Goal: Task Accomplishment & Management: Complete application form

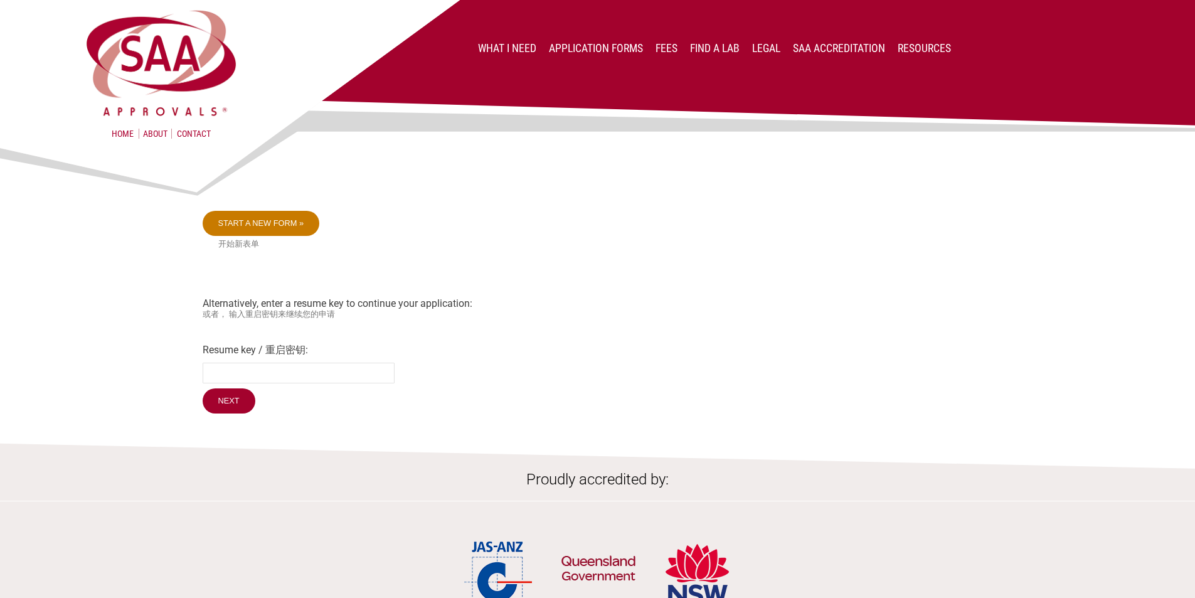
click at [263, 228] on link "Start a new form »" at bounding box center [261, 223] width 117 height 25
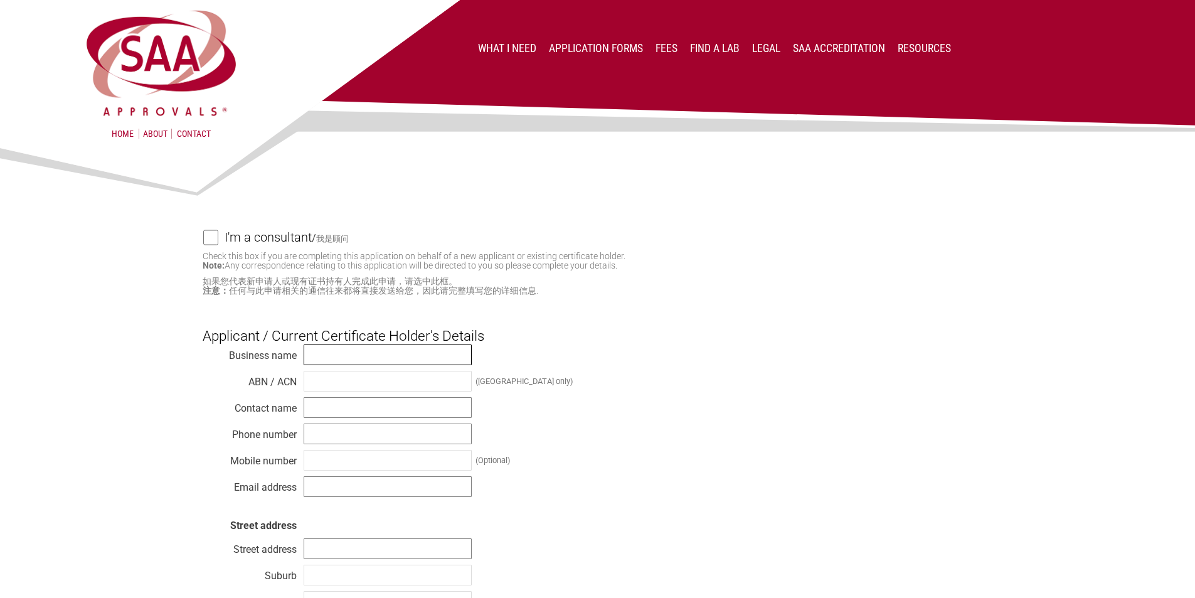
click at [352, 355] on input "text" at bounding box center [388, 354] width 168 height 21
type input "DK Household brands"
click at [329, 408] on input "text" at bounding box center [388, 407] width 168 height 21
type input "Kingo NG"
click at [345, 430] on input "text" at bounding box center [388, 433] width 168 height 21
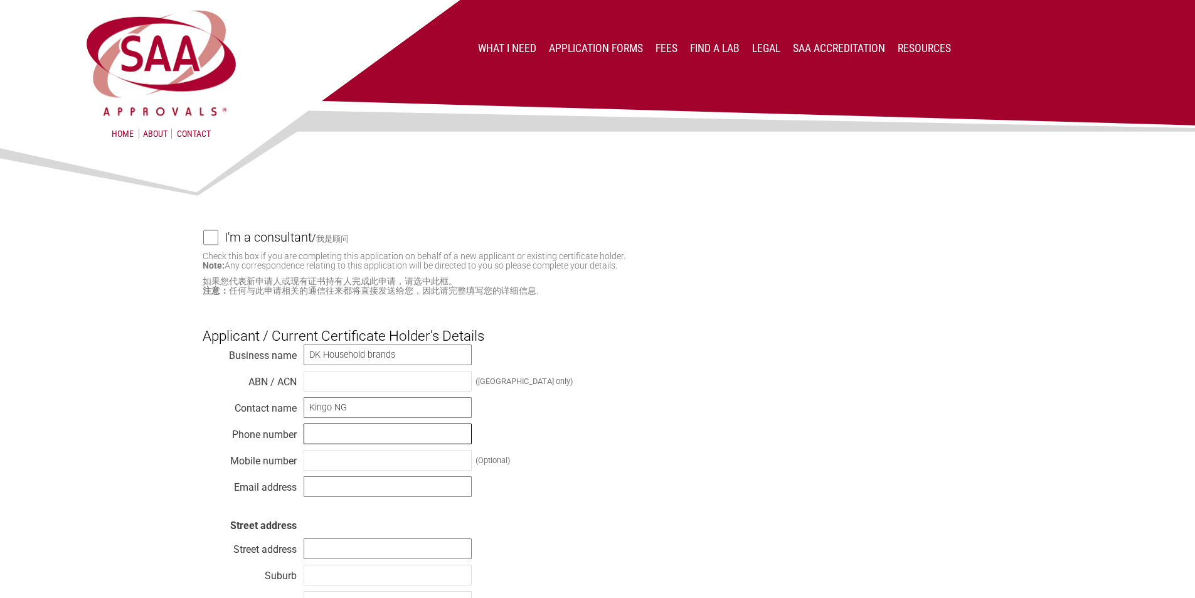
click at [326, 430] on input "text" at bounding box center [388, 433] width 168 height 21
paste input "[PHONE_NUMBER] Ext. 232"
type input "[PHONE_NUMBER] Ext. 232"
click at [324, 485] on input "text" at bounding box center [388, 486] width 168 height 21
click at [320, 492] on input "kin" at bounding box center [388, 486] width 168 height 21
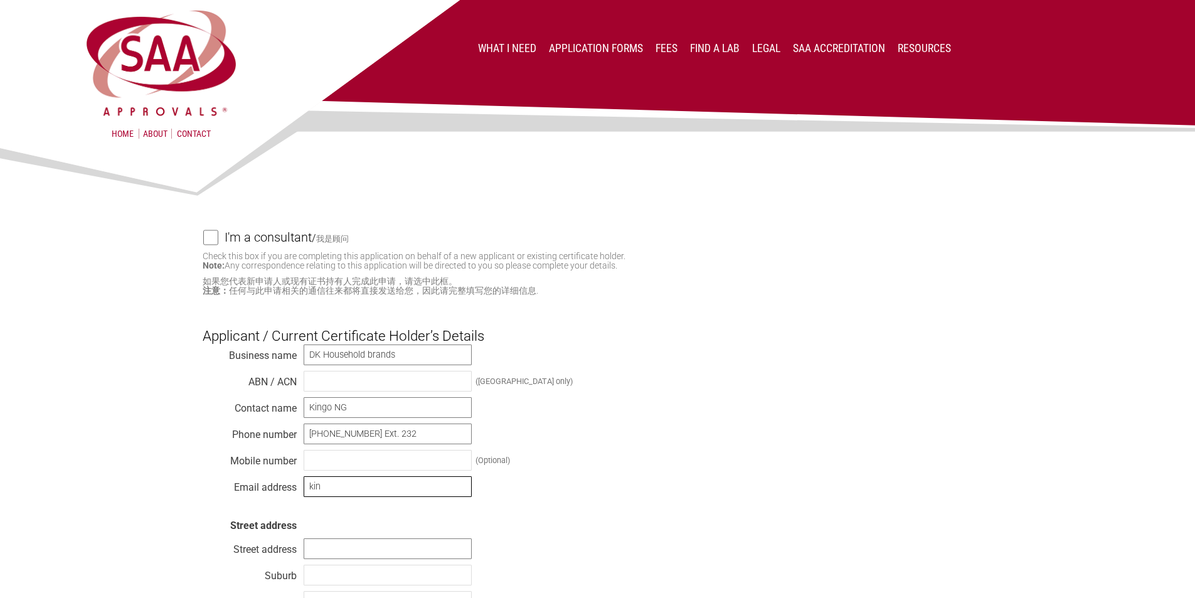
click at [320, 492] on input "kin" at bounding box center [388, 486] width 168 height 21
paste input "[DOMAIN_NAME][EMAIL_ADDRESS][DOMAIN_NAME]"
type input "[DOMAIN_NAME][EMAIL_ADDRESS][DOMAIN_NAME]"
click at [654, 495] on div "Business name DK Household brands ABN / ACN ([GEOGRAPHIC_DATA] only) Contact na…" at bounding box center [598, 519] width 790 height 351
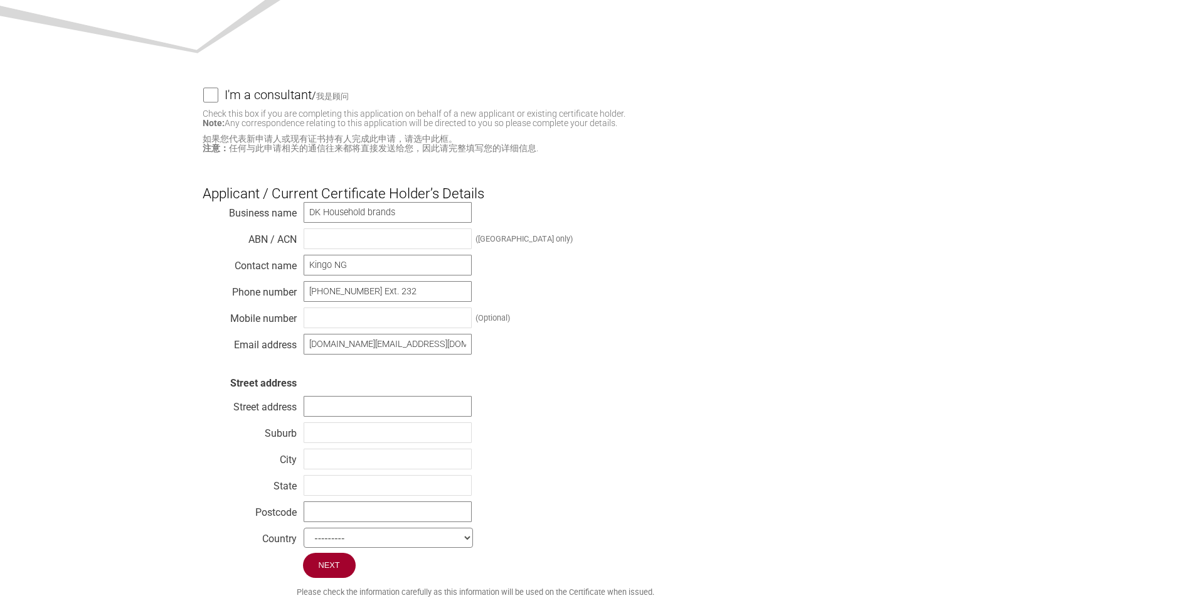
scroll to position [188, 0]
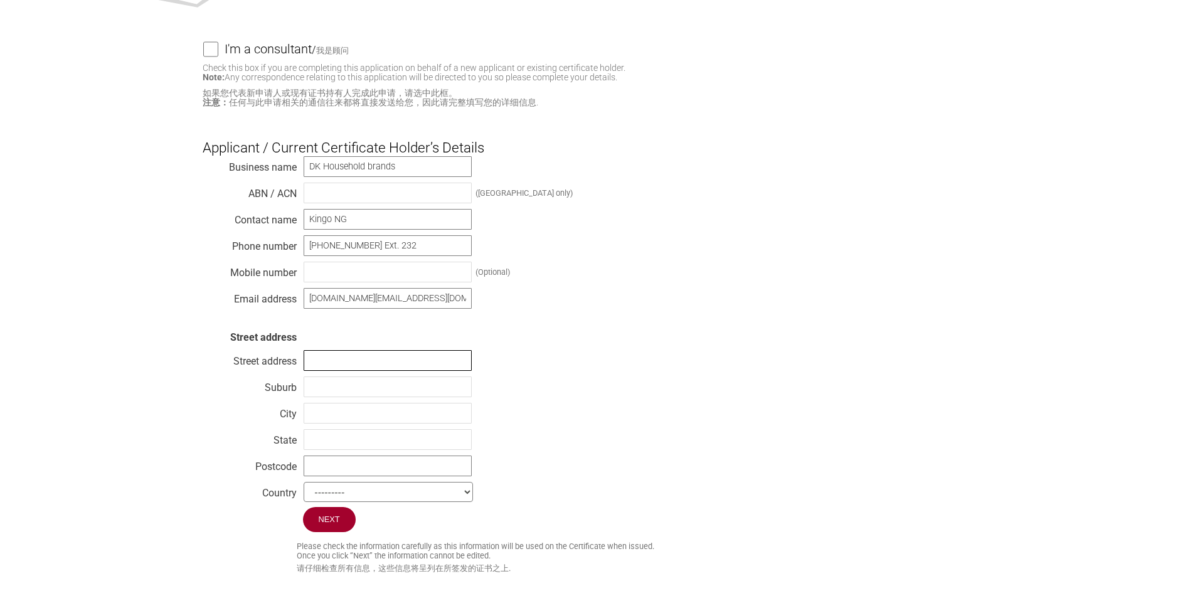
click at [317, 364] on input "text" at bounding box center [388, 360] width 168 height 21
paste input "[STREET_ADDRESS]"
type input "[STREET_ADDRESS]"
click at [332, 421] on input "text" at bounding box center [388, 413] width 168 height 21
paste input "[GEOGRAPHIC_DATA]"
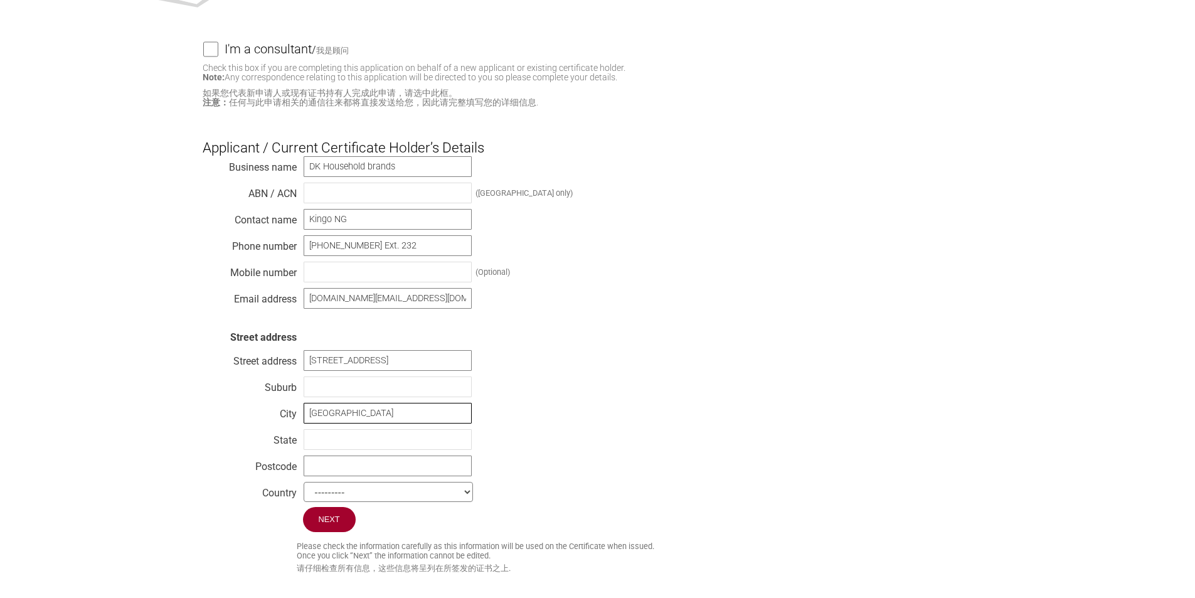
type input "[GEOGRAPHIC_DATA]"
click at [330, 444] on input "text" at bounding box center [388, 439] width 168 height 21
type input "[GEOGRAPHIC_DATA]"
click at [337, 470] on input "text" at bounding box center [388, 465] width 168 height 21
click at [331, 470] on input "text" at bounding box center [388, 465] width 168 height 21
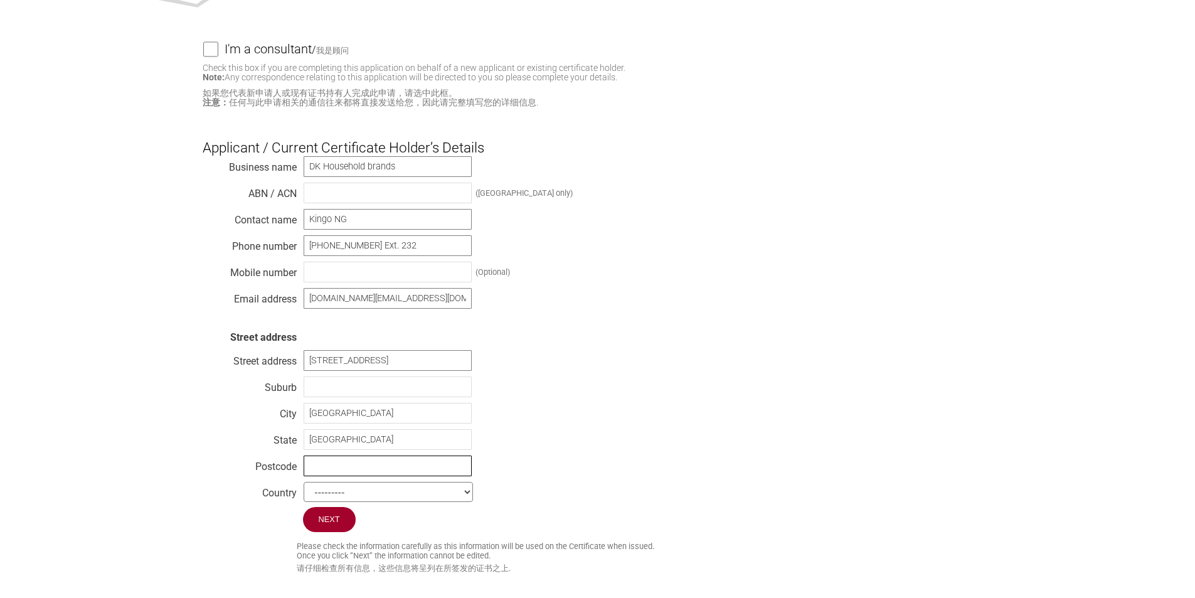
paste input "L4B 1B3"
type input "L4B 1B3"
click at [466, 494] on select "--------- [GEOGRAPHIC_DATA] [GEOGRAPHIC_DATA] [GEOGRAPHIC_DATA] [US_STATE] [GEO…" at bounding box center [388, 492] width 169 height 20
select select "[GEOGRAPHIC_DATA]"
click at [304, 489] on select "--------- [GEOGRAPHIC_DATA] [GEOGRAPHIC_DATA] [GEOGRAPHIC_DATA] [US_STATE] [GEO…" at bounding box center [388, 492] width 169 height 20
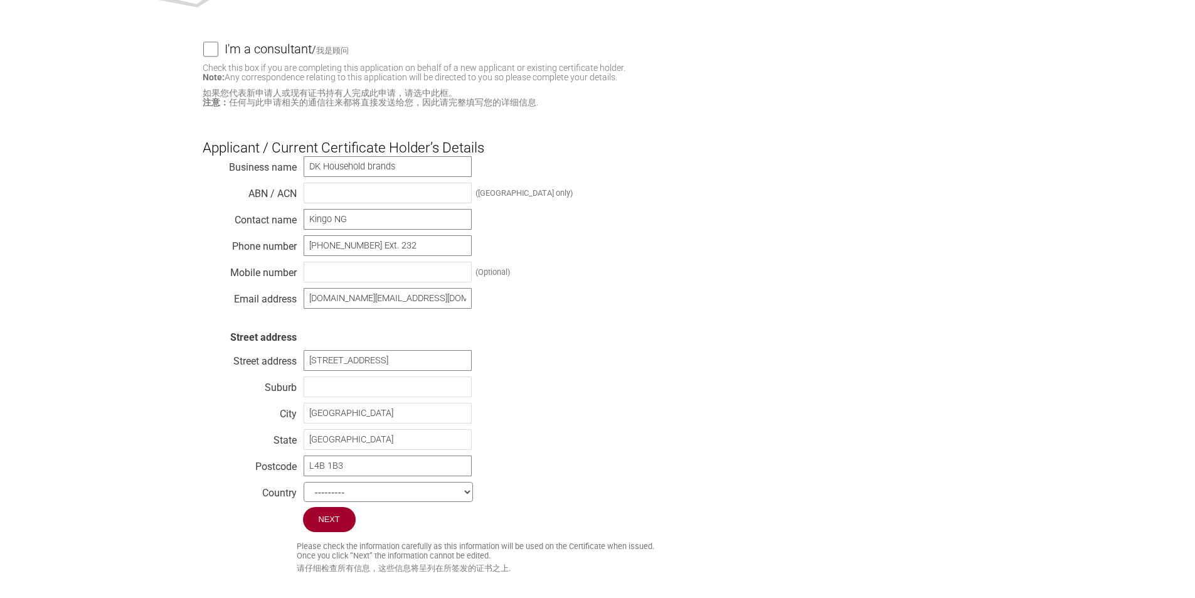
click at [661, 396] on div "Business name DK Household brands ABN / ACN ([GEOGRAPHIC_DATA] only) Contact na…" at bounding box center [598, 331] width 790 height 351
click at [335, 529] on input "Next" at bounding box center [330, 520] width 54 height 26
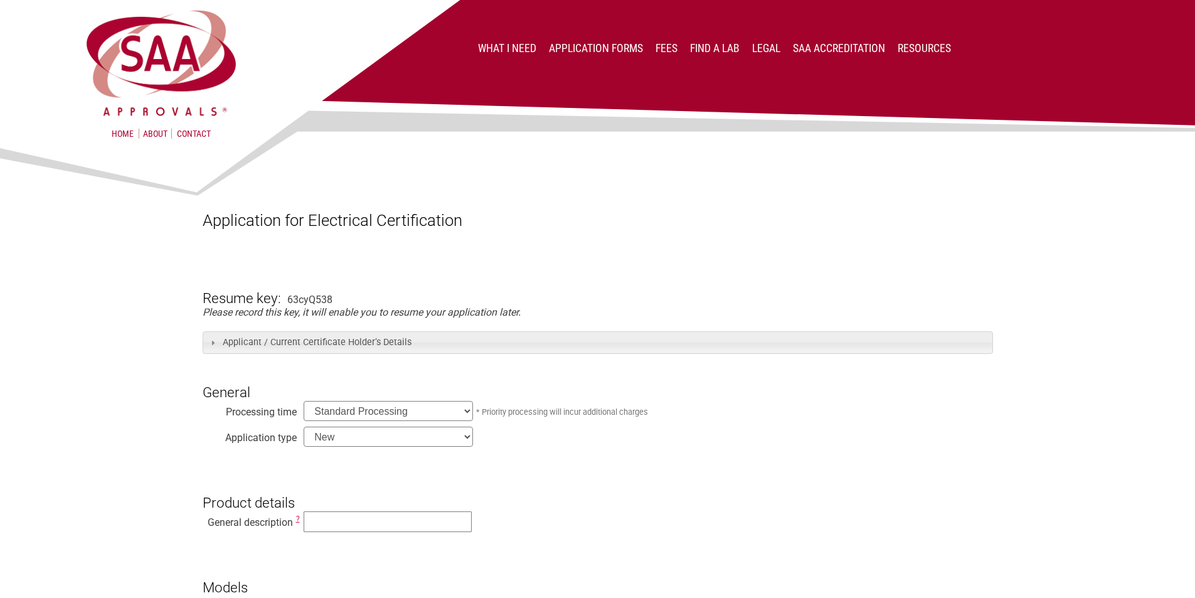
click at [468, 411] on select "Standard Processing Priority Processing (24 hours)" at bounding box center [388, 411] width 169 height 20
click at [388, 411] on select "Standard Processing Priority Processing (24 hours)" at bounding box center [388, 411] width 169 height 20
